Goal: Find specific page/section: Find specific page/section

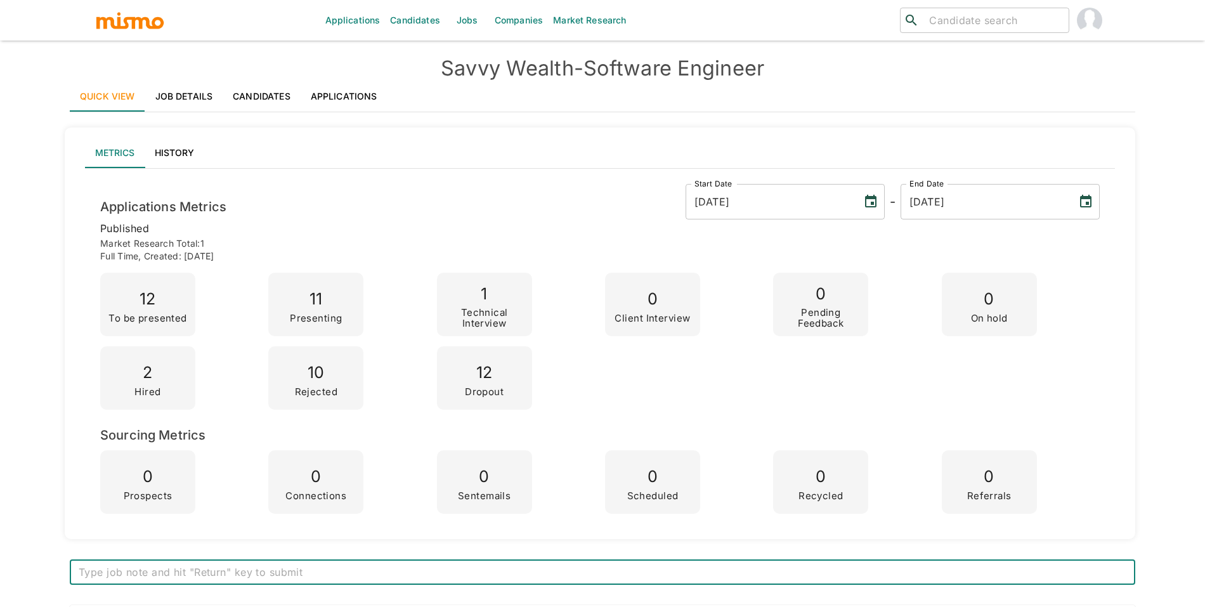
click at [1050, 27] on input "search" at bounding box center [993, 20] width 139 height 18
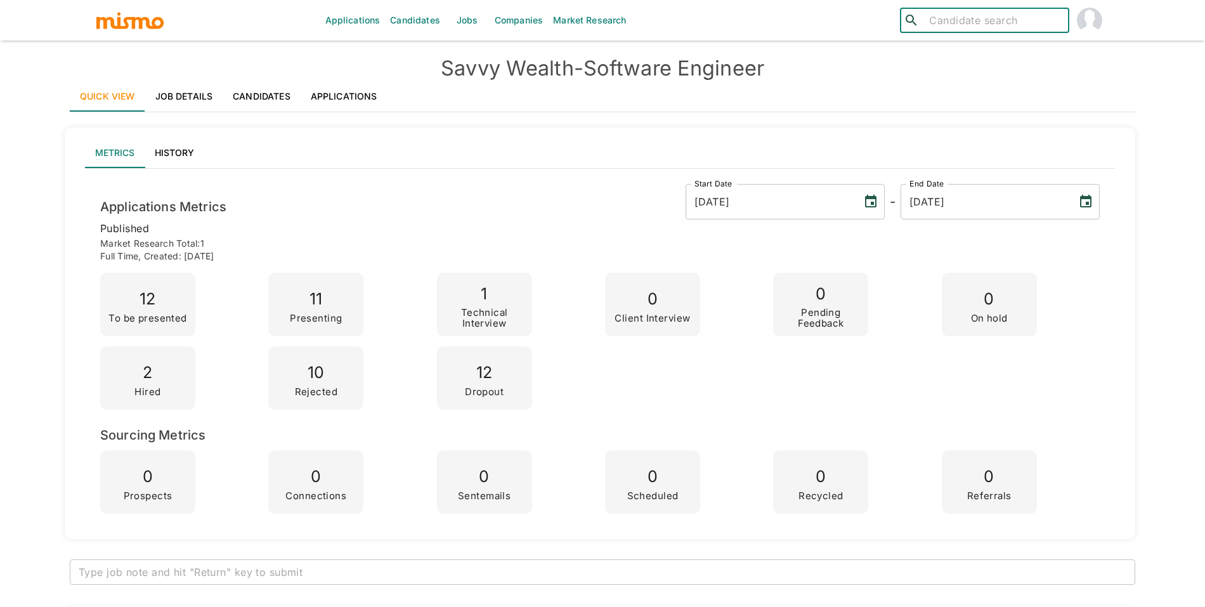
type input "f"
type input "diego de and"
click at [978, 56] on div "[PERSON_NAME] ([GEOGRAPHIC_DATA])" at bounding box center [984, 62] width 169 height 48
